Goal: Transaction & Acquisition: Book appointment/travel/reservation

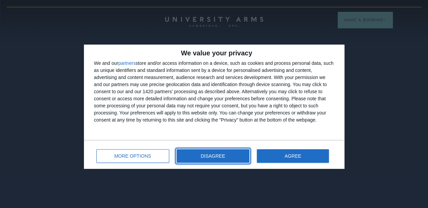
click at [205, 157] on span "DISAGREE" at bounding box center [213, 156] width 24 height 5
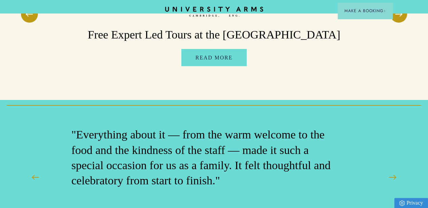
scroll to position [1454, 0]
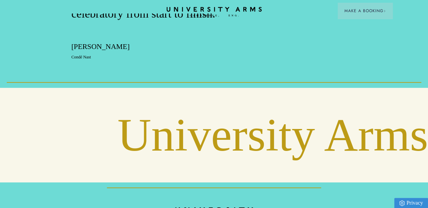
click at [242, 9] on icon "CAMBRIDGE’S LEADING LUXURY HOTEL SINCE [DATE]" at bounding box center [213, 12] width 95 height 10
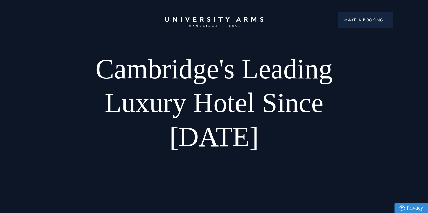
click at [377, 20] on span "Make a Booking" at bounding box center [364, 20] width 41 height 6
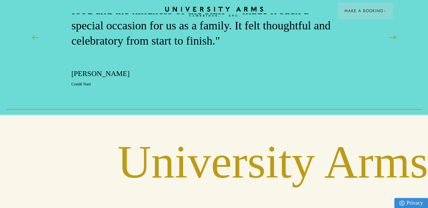
scroll to position [1386, 0]
